Goal: Transaction & Acquisition: Purchase product/service

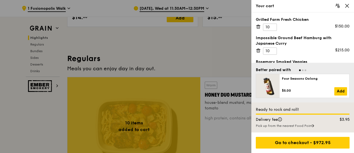
scroll to position [86, 0]
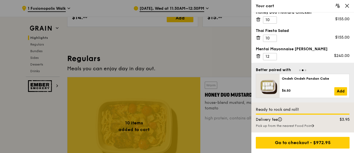
click at [310, 31] on div "Thai Fiesta Salad" at bounding box center [302, 31] width 94 height 6
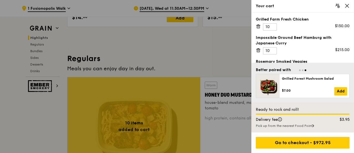
scroll to position [0, 0]
click at [272, 48] on input "11" at bounding box center [270, 50] width 14 height 7
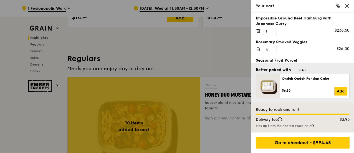
scroll to position [28, 0]
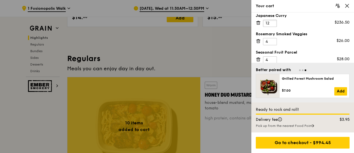
type input "12"
click at [271, 21] on input "12" at bounding box center [270, 23] width 14 height 7
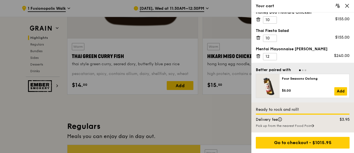
scroll to position [282, 0]
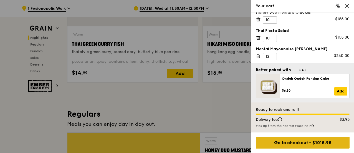
click at [309, 141] on div "Go to checkout - $1015.95" at bounding box center [302, 143] width 94 height 12
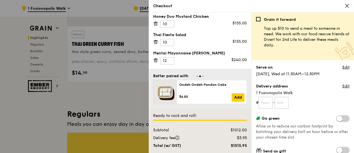
scroll to position [80, 0]
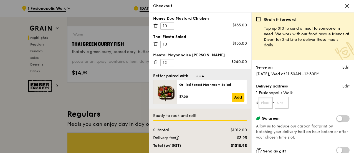
click at [268, 103] on input "text" at bounding box center [265, 103] width 14 height 12
type input "13"
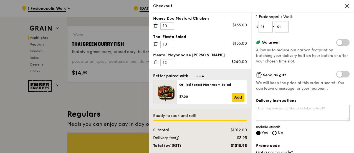
scroll to position [83, 0]
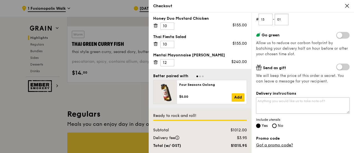
type input "01"
click at [308, 104] on textarea "Delivery instructions" at bounding box center [302, 105] width 93 height 16
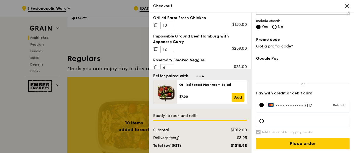
scroll to position [0, 0]
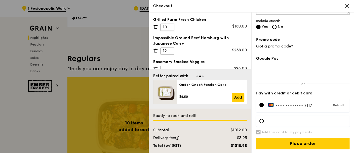
type textarea "Call Hestia [PHONE_NUMBER] when you arrive"
click at [170, 25] on input "11" at bounding box center [167, 27] width 14 height 7
type input "12"
click at [169, 24] on input "12" at bounding box center [167, 27] width 14 height 7
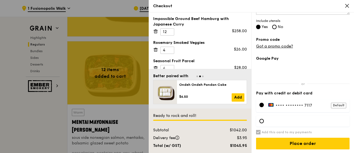
scroll to position [28, 0]
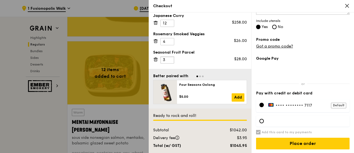
click at [170, 61] on input "3" at bounding box center [167, 59] width 14 height 7
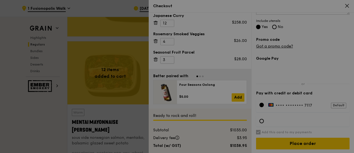
click at [170, 61] on div at bounding box center [177, 76] width 354 height 153
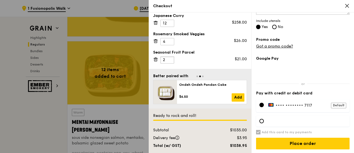
click at [170, 61] on input "2" at bounding box center [167, 59] width 14 height 7
click at [169, 60] on input "1" at bounding box center [167, 59] width 14 height 7
type input "0"
click at [169, 60] on input "0" at bounding box center [167, 59] width 14 height 7
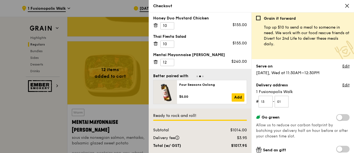
scroll to position [0, 0]
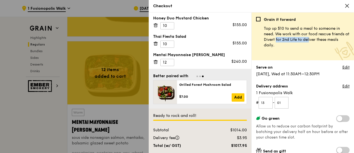
drag, startPoint x: 269, startPoint y: 39, endPoint x: 301, endPoint y: 38, distance: 31.9
click at [301, 38] on p "Top up $10 to send a meal to someone in need. We work with our food rescue frie…" at bounding box center [307, 37] width 86 height 22
copy p "Divert for 2nd Life"
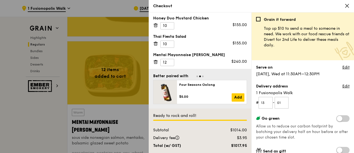
click at [307, 46] on p "Top up $10 to send a meal to someone in need. We work with our food rescue frie…" at bounding box center [307, 37] width 86 height 22
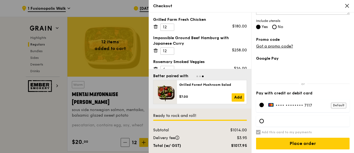
scroll to position [448, 0]
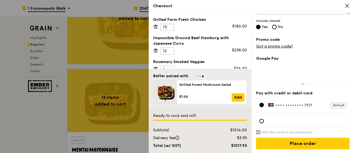
click at [170, 26] on input "13" at bounding box center [167, 27] width 14 height 7
type input "14"
click at [170, 26] on input "14" at bounding box center [167, 27] width 14 height 7
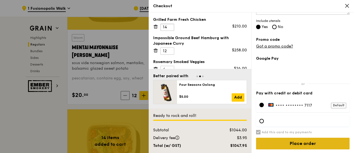
scroll to position [559, 0]
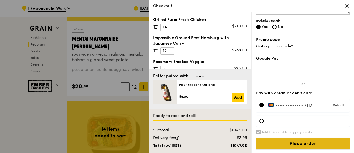
click at [313, 144] on input "Place order" at bounding box center [302, 143] width 93 height 12
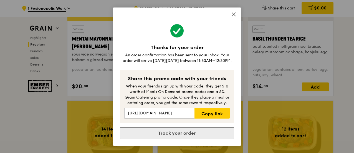
click at [185, 133] on link "Track your order" at bounding box center [177, 133] width 114 height 12
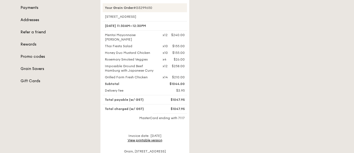
scroll to position [83, 0]
